Goal: Task Accomplishment & Management: Complete application form

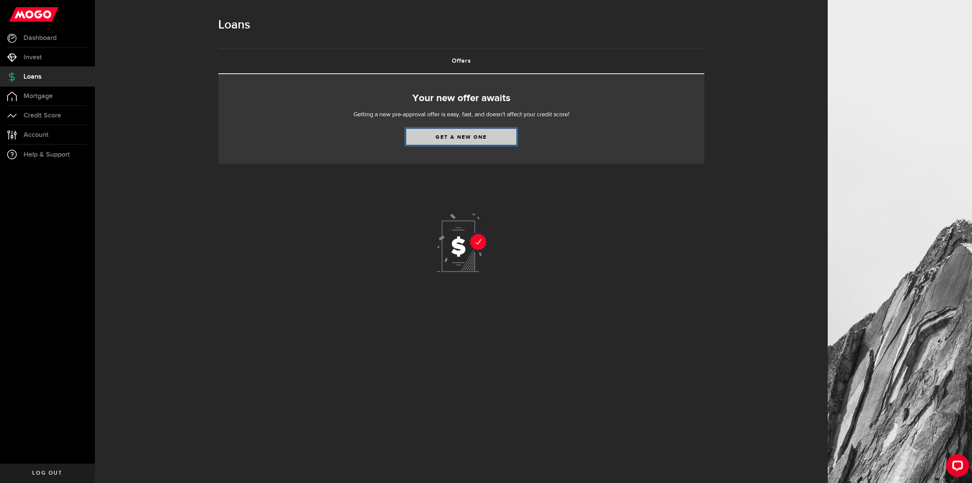
click at [452, 140] on link "Get a new one" at bounding box center [461, 137] width 110 height 16
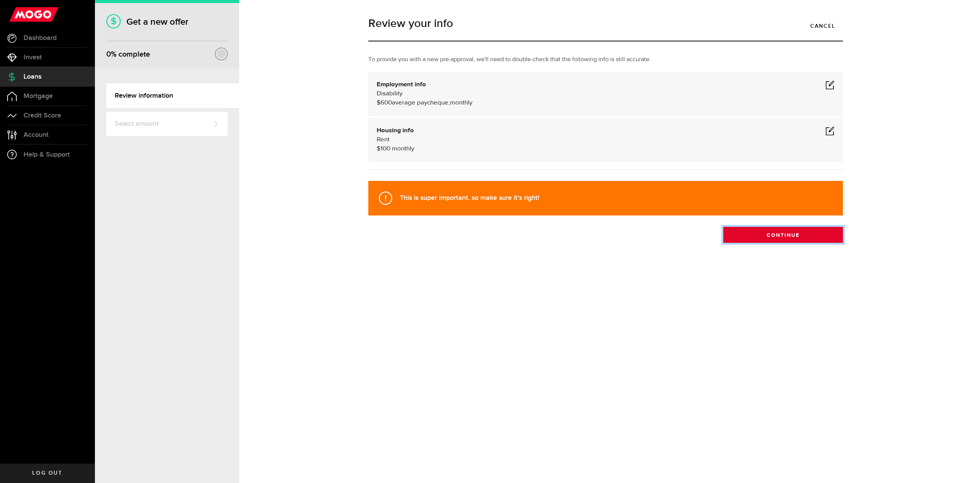
click at [782, 234] on button "Continue" at bounding box center [783, 235] width 120 height 16
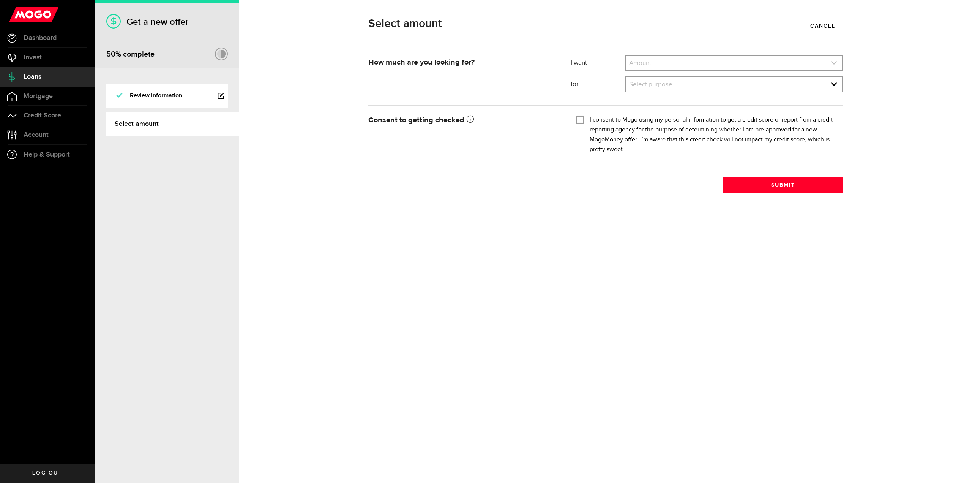
click at [673, 64] on link "expand select" at bounding box center [734, 63] width 216 height 14
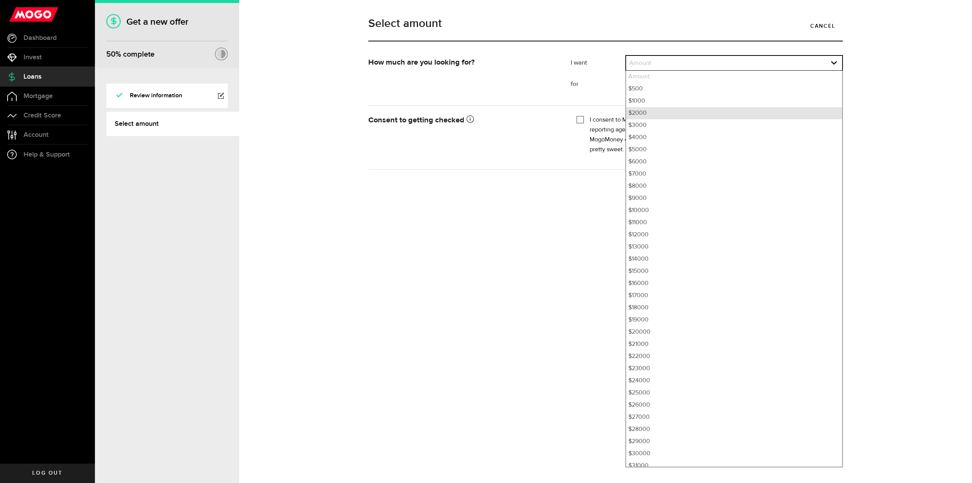
click at [655, 110] on li "$2000" at bounding box center [734, 113] width 216 height 12
select select "2000"
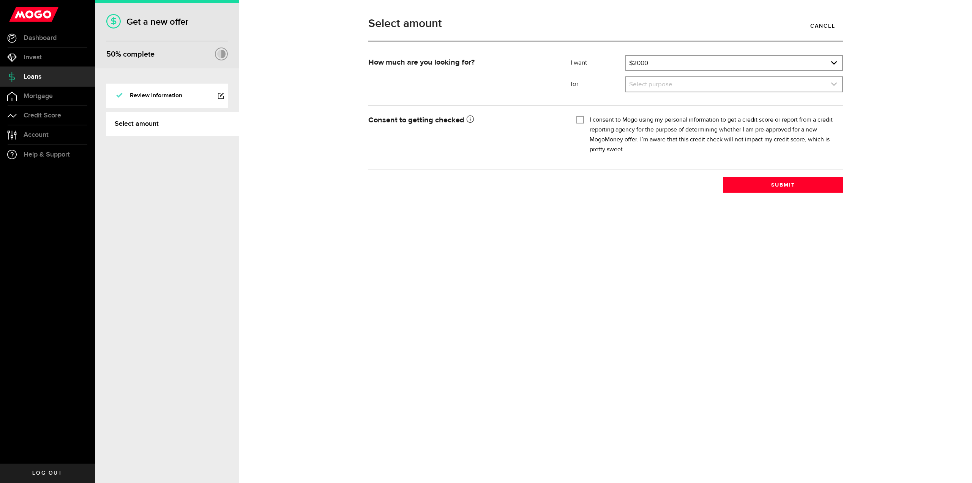
click at [649, 82] on link "expand select" at bounding box center [734, 84] width 216 height 14
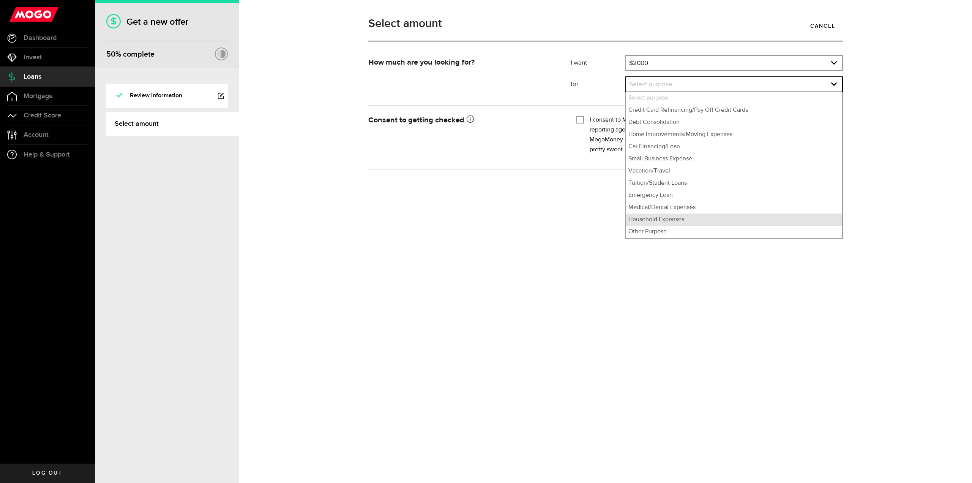
click at [669, 216] on li "Household Expenses" at bounding box center [734, 219] width 216 height 12
select select "Household Expenses"
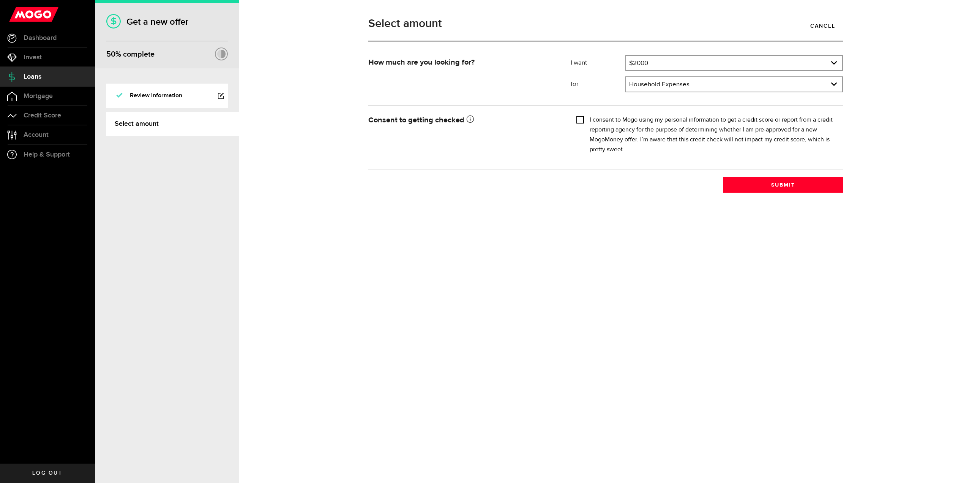
click at [582, 117] on input "I consent to Mogo using my personal information to get a credit score or report…" at bounding box center [580, 119] width 8 height 8
checkbox input "true"
click at [777, 186] on button "Submit" at bounding box center [783, 185] width 120 height 16
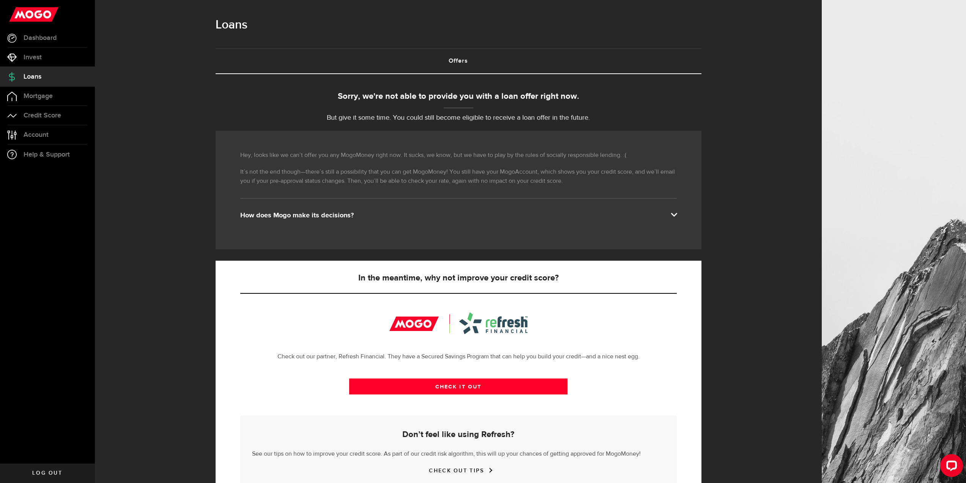
scroll to position [30, 0]
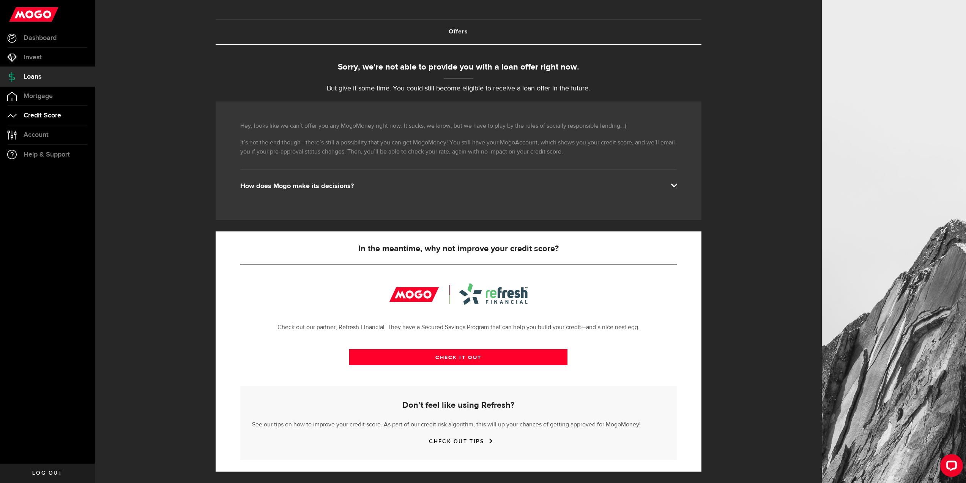
click at [59, 119] on link "Credit Score" at bounding box center [47, 115] width 95 height 19
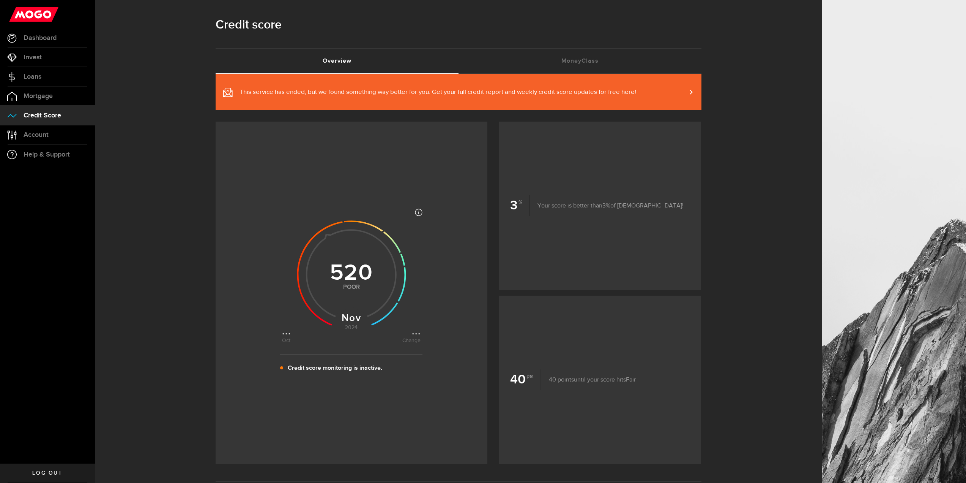
click at [353, 367] on p "Credit score monitoring is inactive." at bounding box center [335, 367] width 95 height 9
click at [298, 368] on p "Credit score monitoring is inactive." at bounding box center [335, 367] width 95 height 9
click at [578, 83] on link "This service has ended, but we found something way better for you. Get your ful…" at bounding box center [459, 92] width 486 height 36
